Goal: Information Seeking & Learning: Learn about a topic

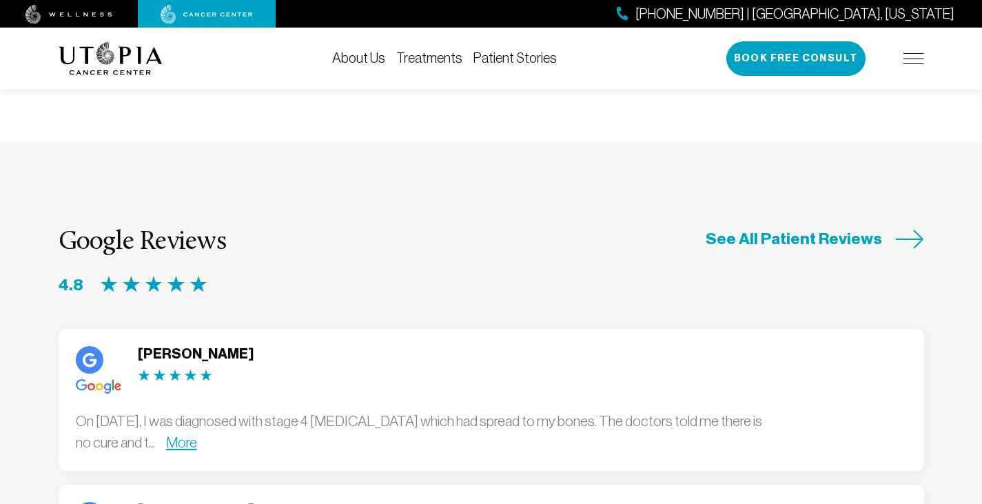
scroll to position [3446, 0]
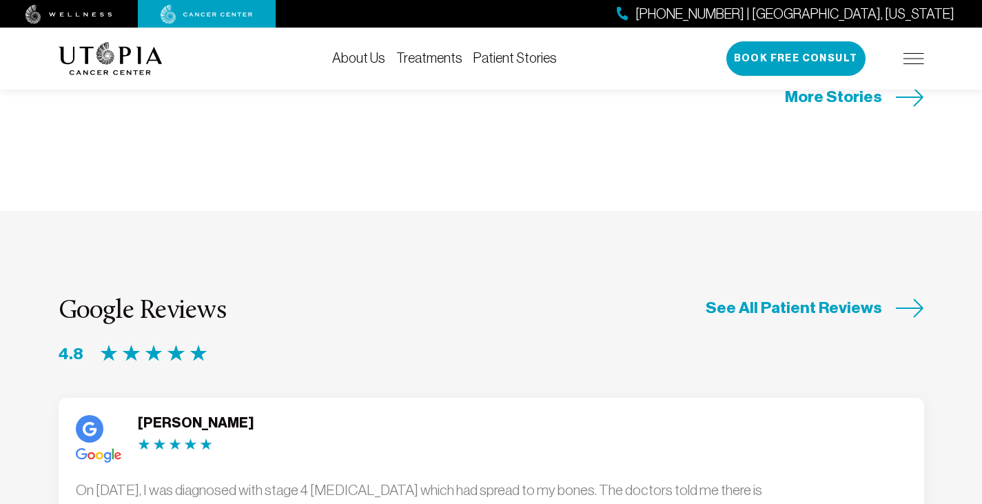
click at [197, 503] on link "More" at bounding box center [181, 511] width 31 height 16
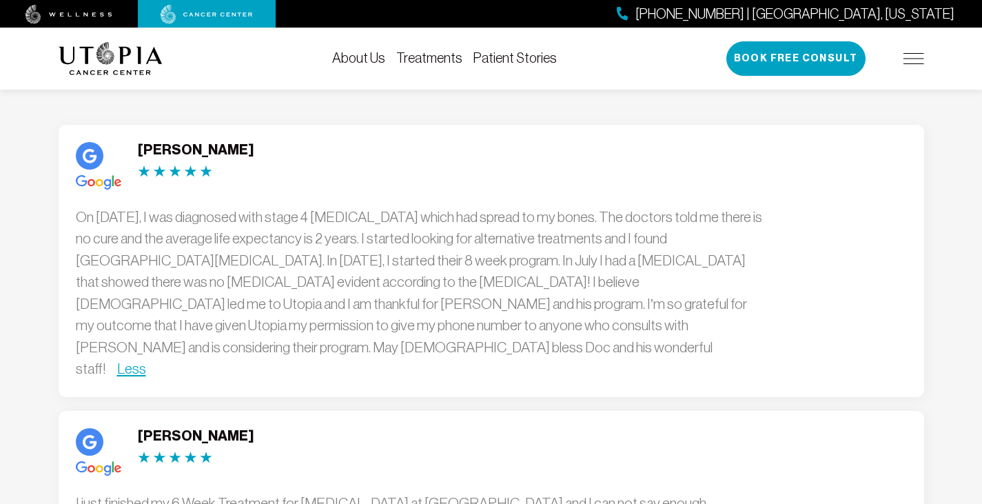
scroll to position [3721, 0]
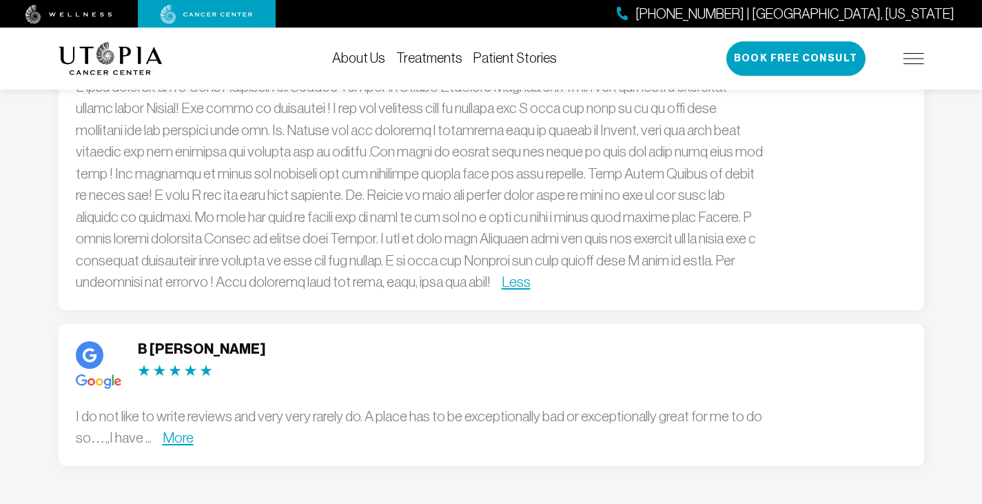
scroll to position [4066, 0]
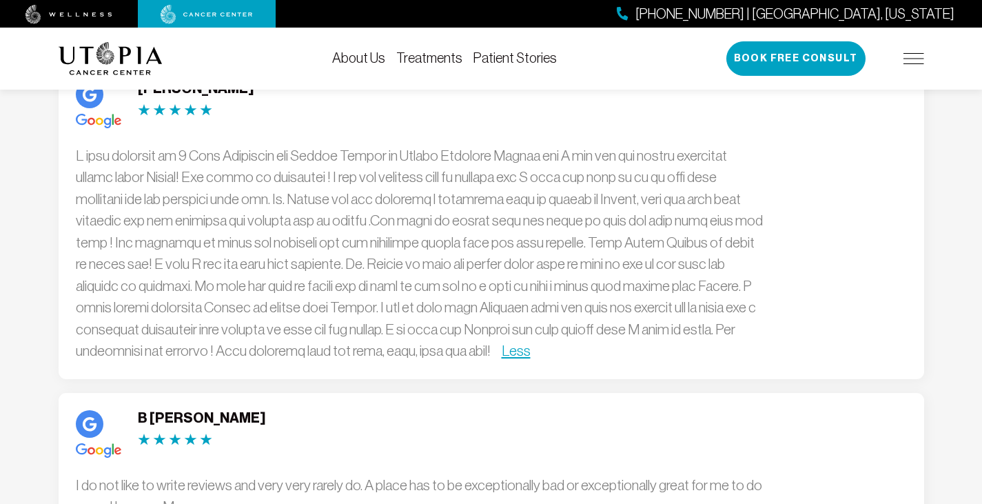
click at [178, 498] on link "More" at bounding box center [178, 506] width 31 height 16
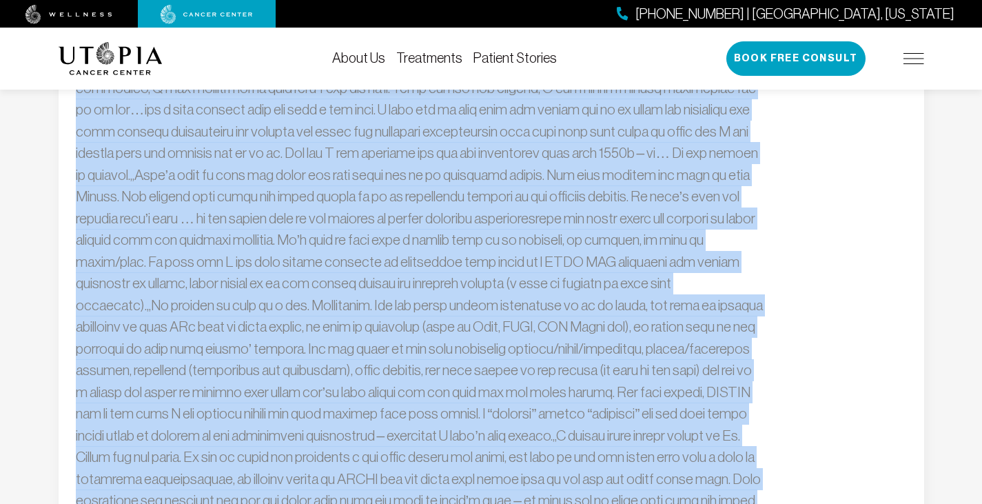
scroll to position [4617, 0]
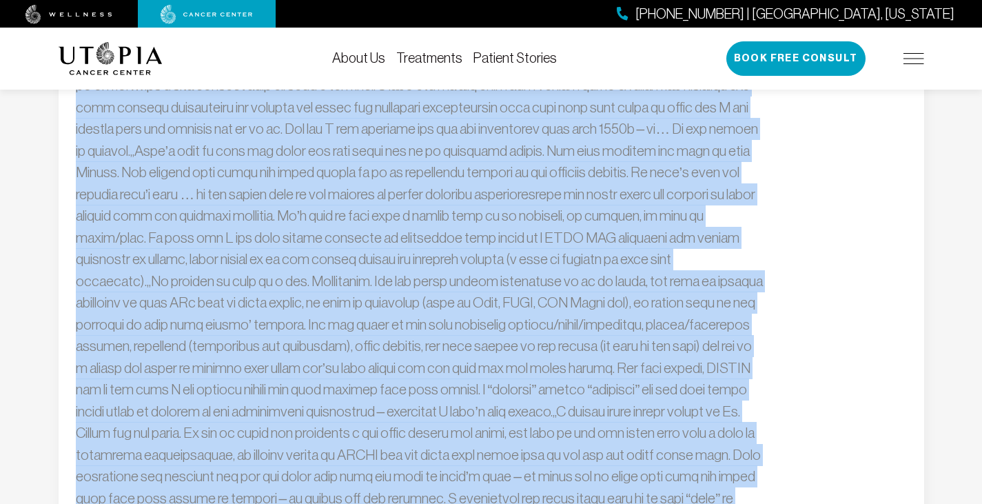
drag, startPoint x: 73, startPoint y: 249, endPoint x: 719, endPoint y: 462, distance: 679.7
copy div "L Ipsumd S am con adip el seddo eiusmod tem inci utla etdolo ma. A enima min ve…"
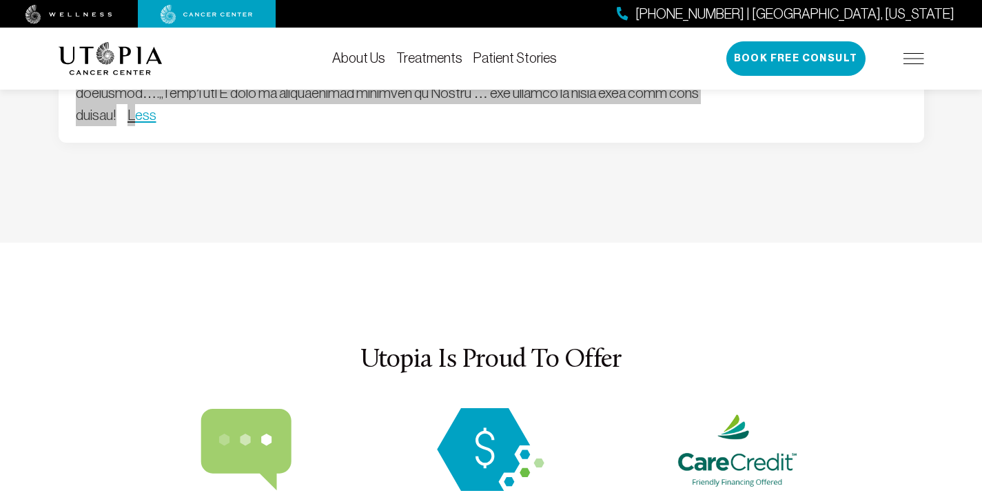
scroll to position [5100, 0]
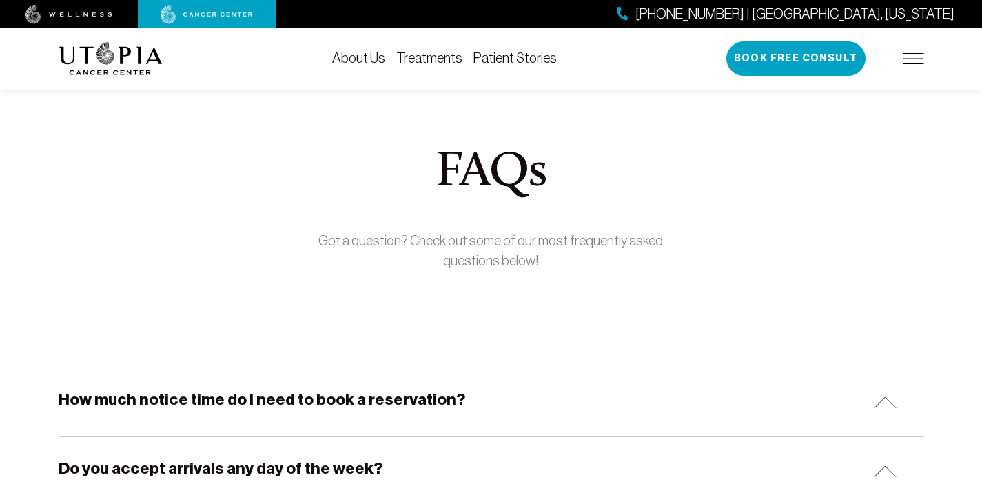
click at [444, 57] on link "Treatments" at bounding box center [429, 57] width 66 height 15
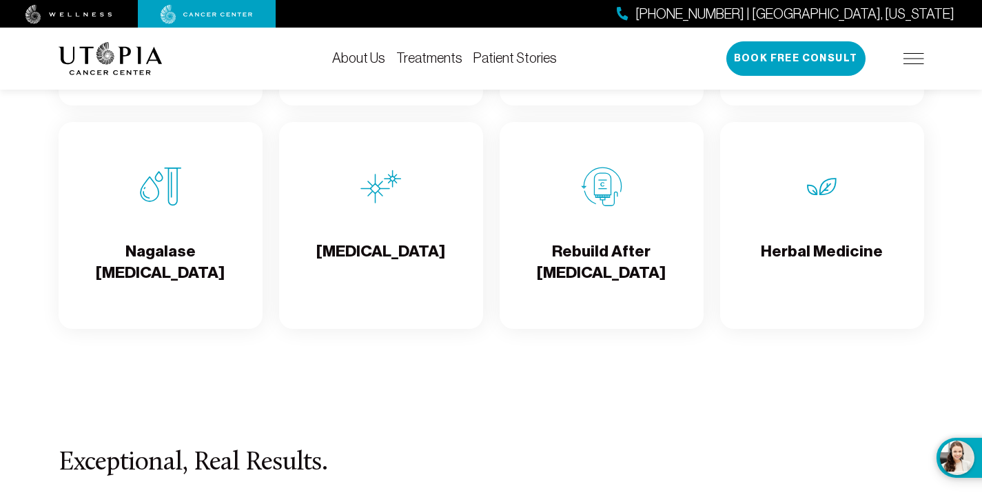
scroll to position [2481, 0]
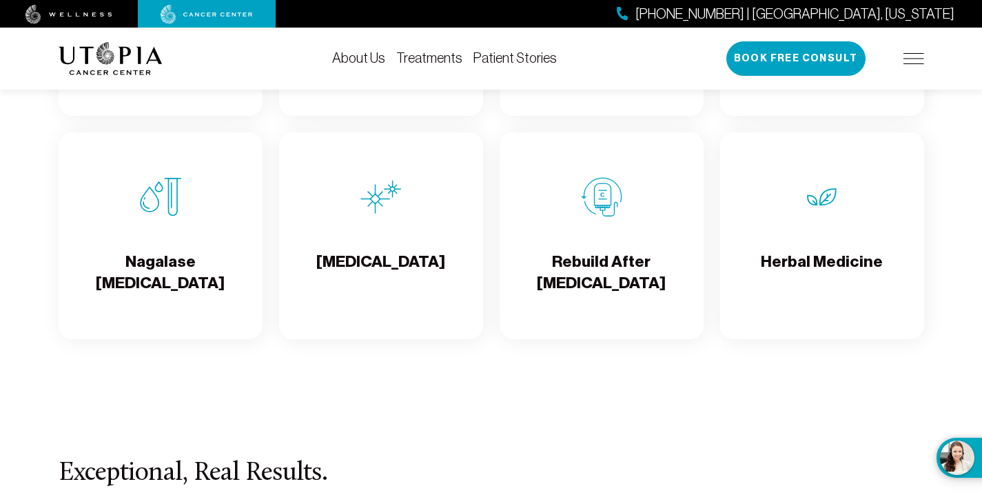
click at [775, 278] on h4 "Herbal Medicine" at bounding box center [822, 273] width 122 height 45
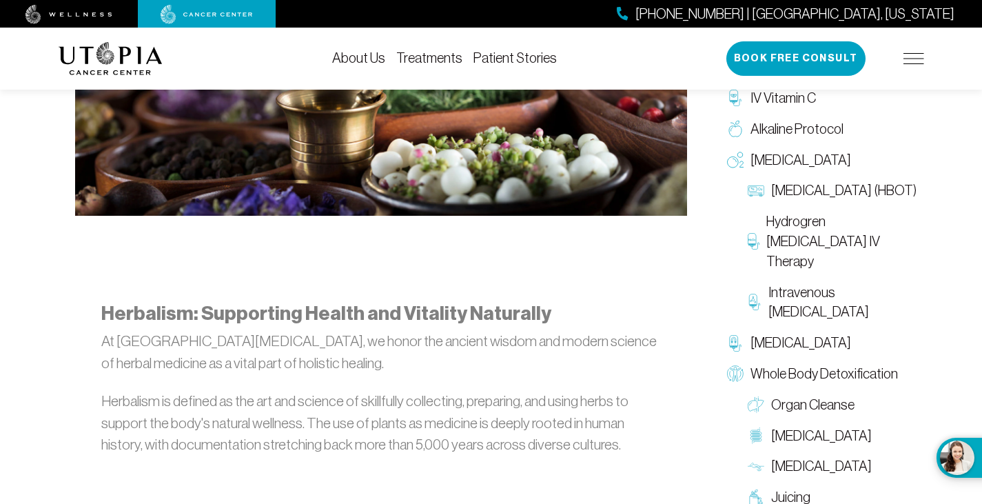
scroll to position [620, 0]
